Goal: Information Seeking & Learning: Learn about a topic

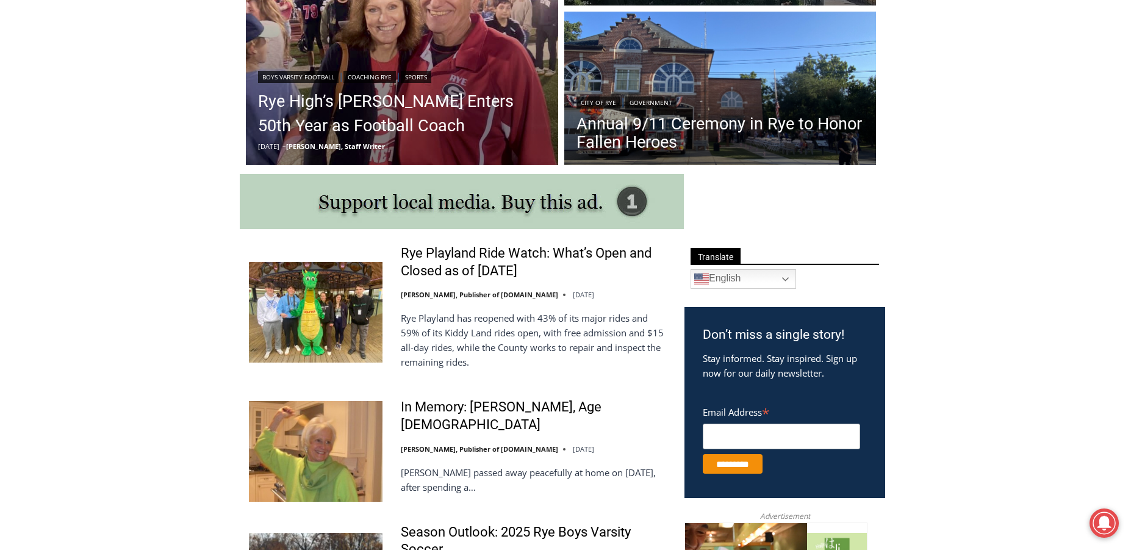
scroll to position [244, 0]
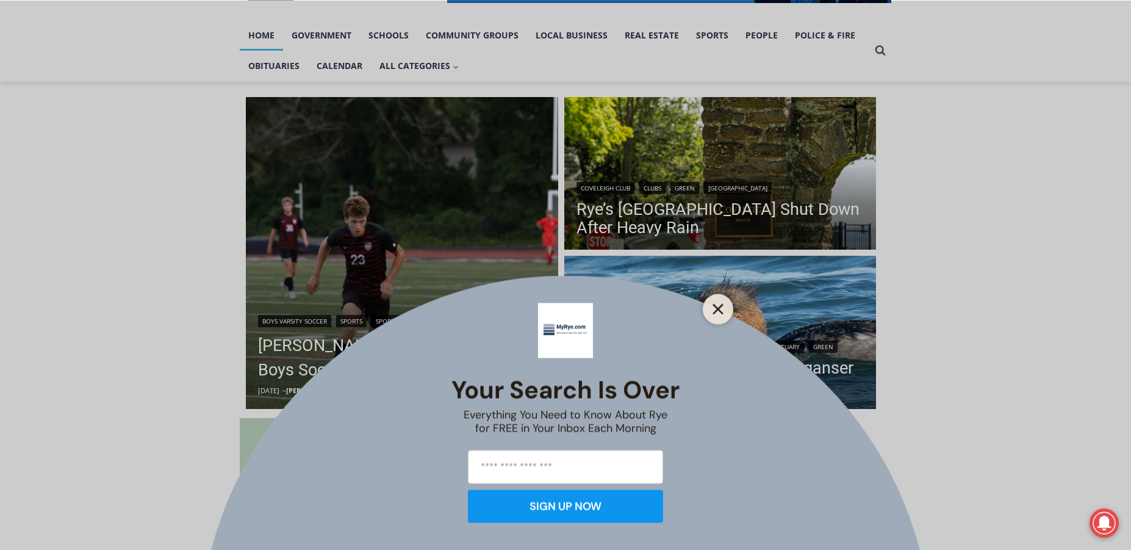
click at [717, 302] on button "Close" at bounding box center [717, 308] width 17 height 17
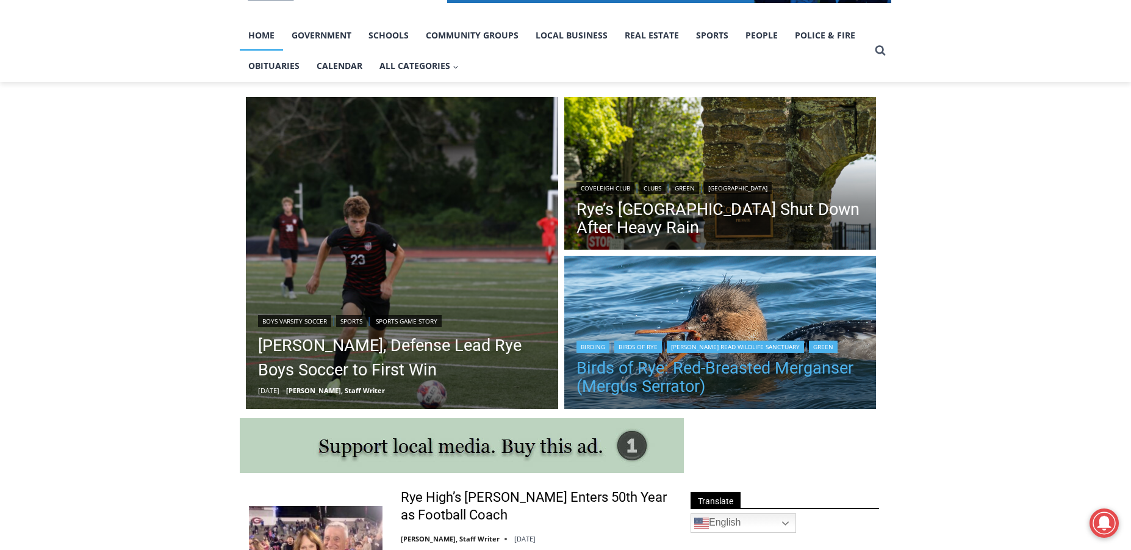
scroll to position [366, 0]
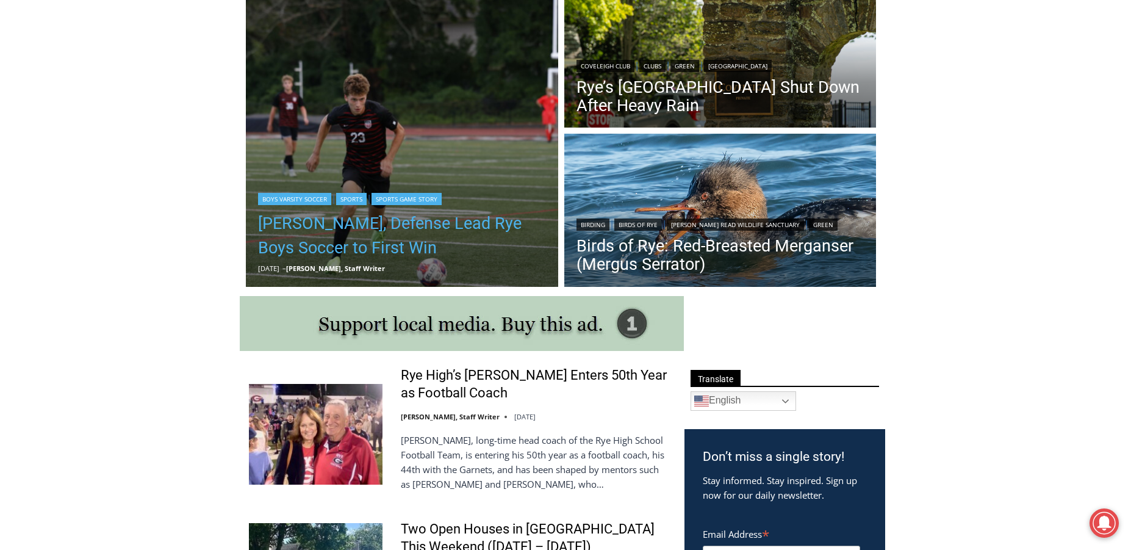
click at [397, 226] on link "[PERSON_NAME], Defense Lead Rye Boys Soccer to First Win" at bounding box center [402, 235] width 288 height 49
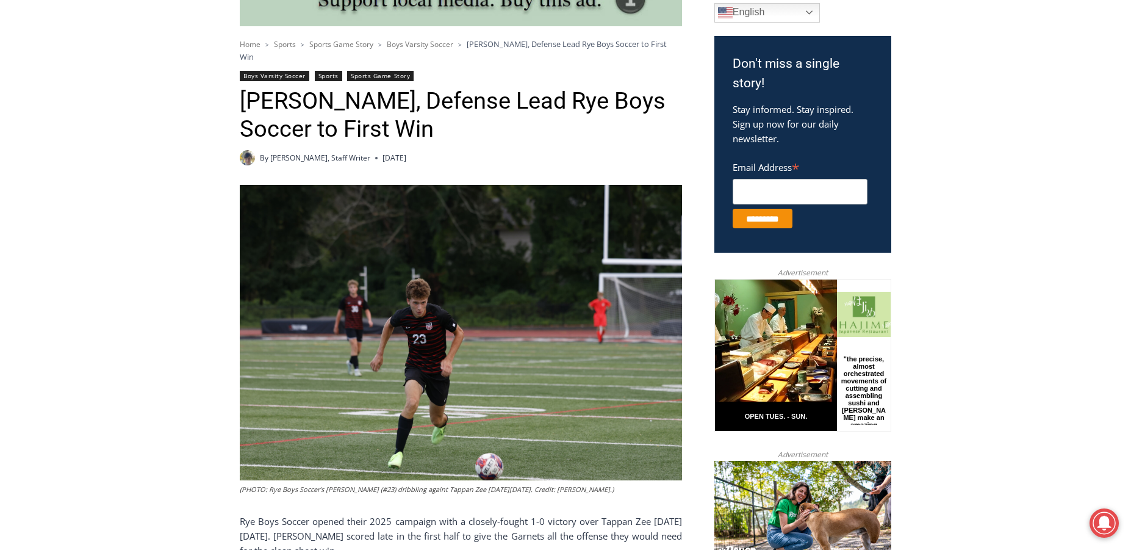
scroll to position [122, 0]
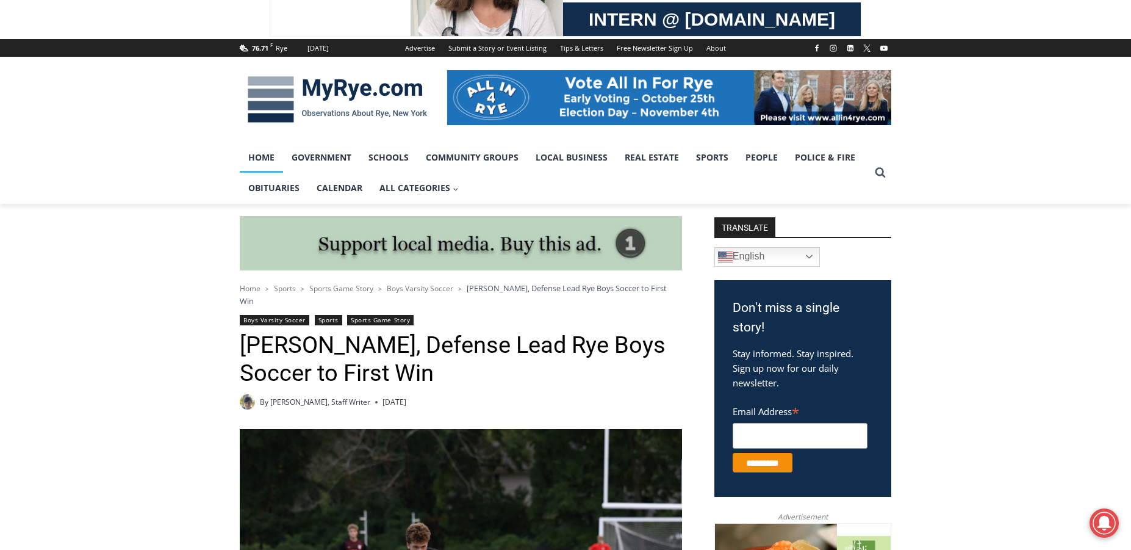
click at [267, 159] on link "Home" at bounding box center [261, 157] width 43 height 31
